Goal: Transaction & Acquisition: Purchase product/service

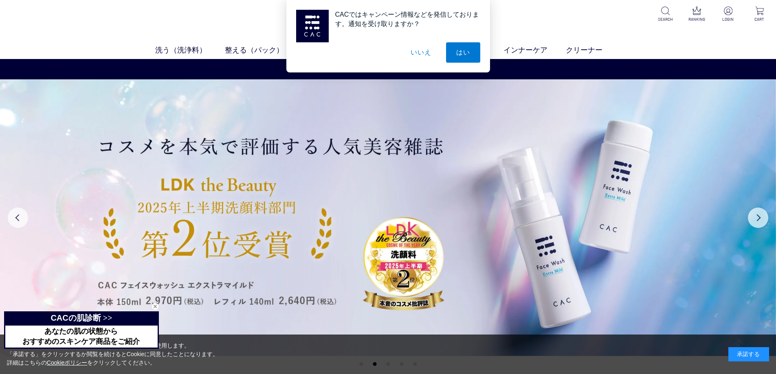
click at [483, 57] on div "CACではキャンペーン情報などを発信しております。通知を受け取りますか？ はい いいえ" at bounding box center [388, 36] width 204 height 72
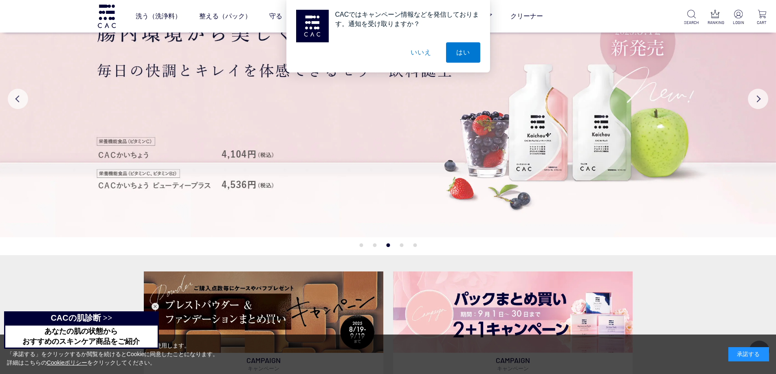
scroll to position [81, 0]
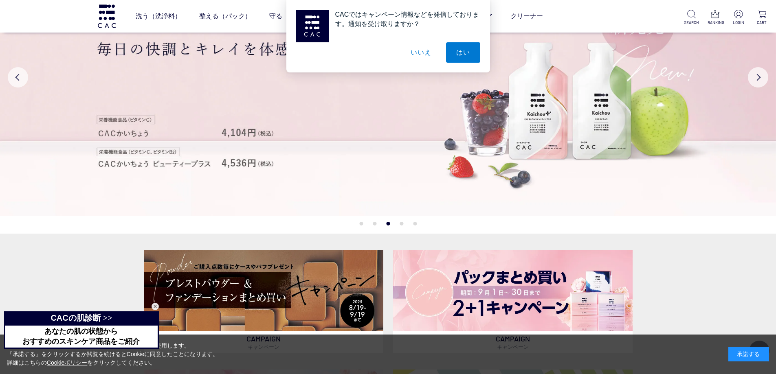
click at [417, 53] on button "いいえ" at bounding box center [420, 52] width 41 height 20
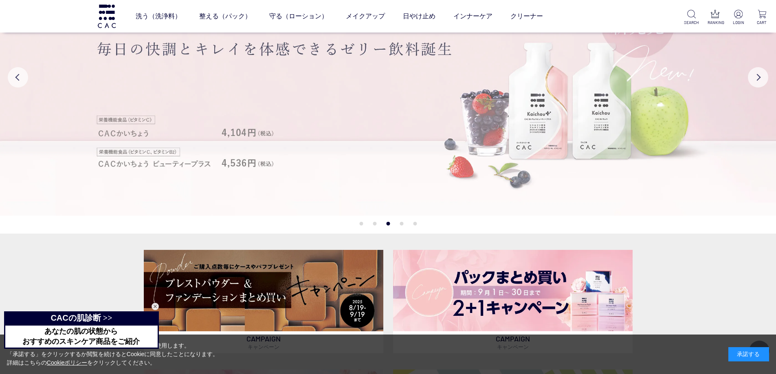
click at [536, 107] on img at bounding box center [388, 77] width 776 height 277
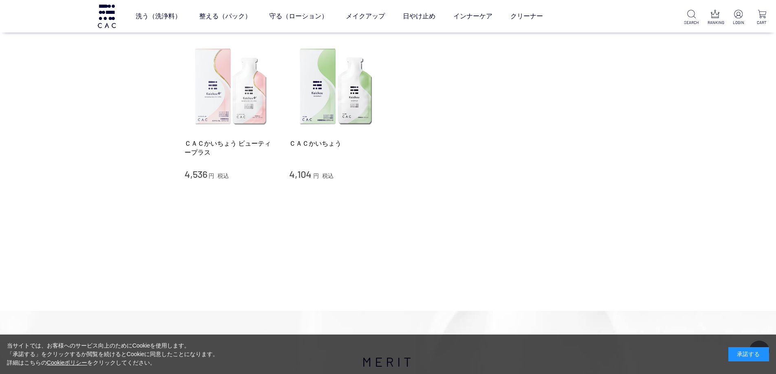
scroll to position [122, 0]
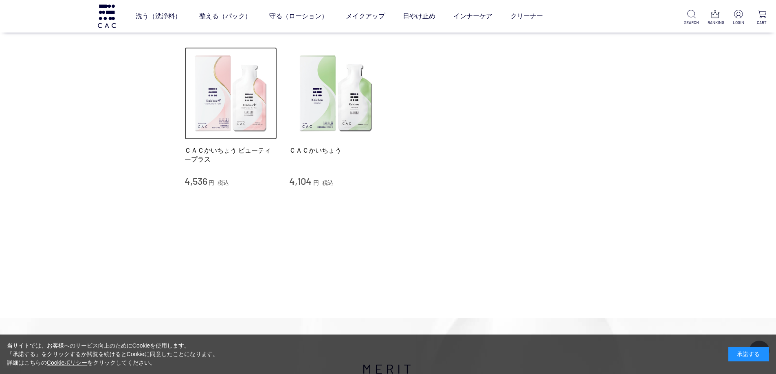
click at [248, 97] on img at bounding box center [230, 93] width 93 height 93
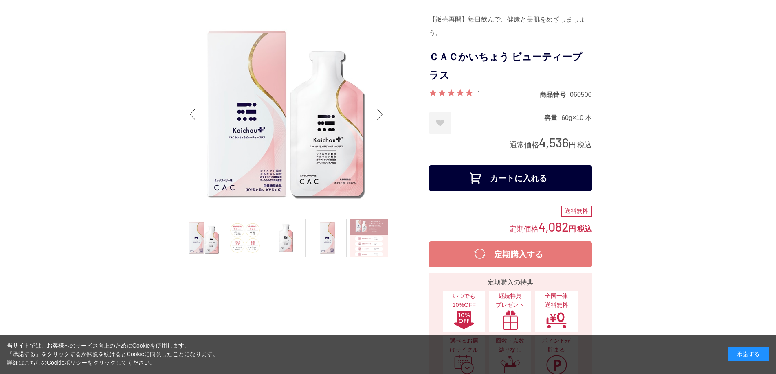
scroll to position [81, 0]
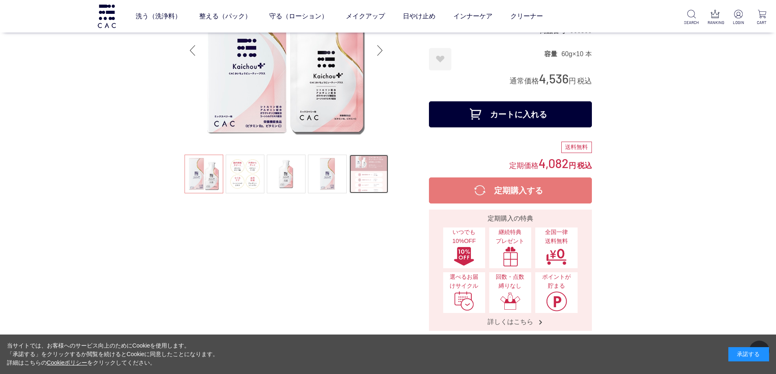
click at [371, 176] on link at bounding box center [368, 174] width 39 height 39
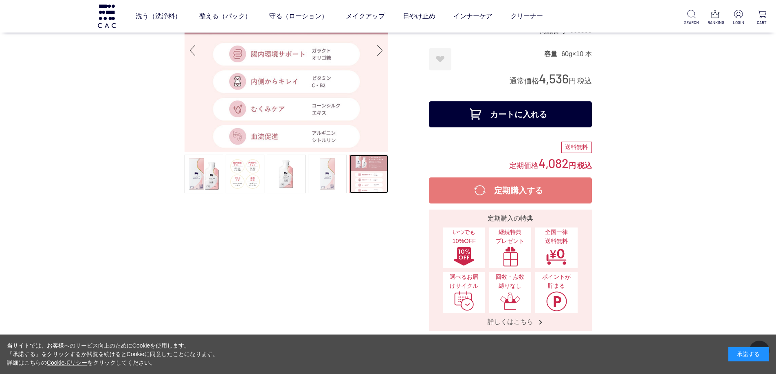
scroll to position [0, 0]
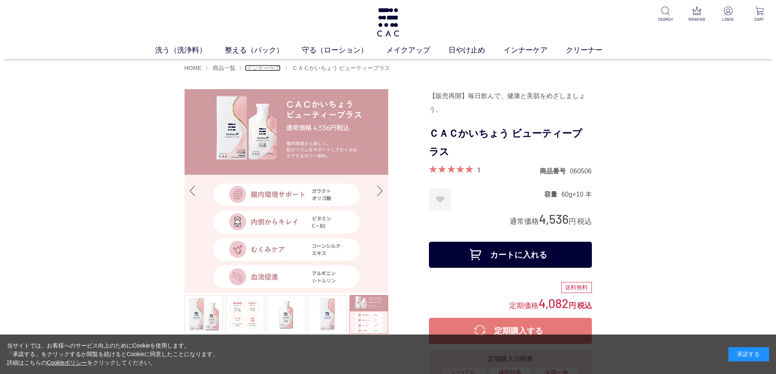
click at [261, 67] on span "インナーケア" at bounding box center [263, 68] width 34 height 7
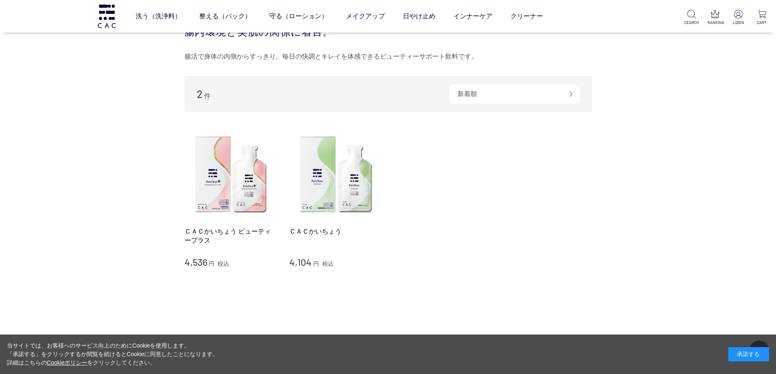
scroll to position [41, 0]
